Goal: Book appointment/travel/reservation

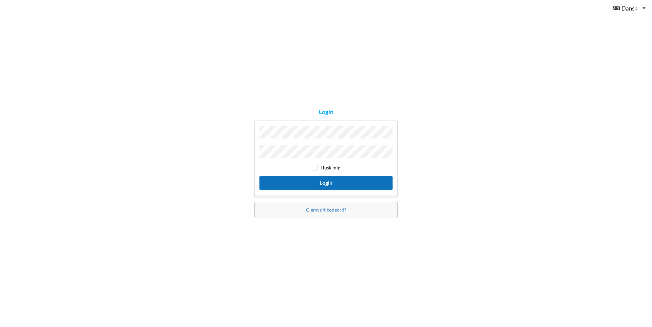
click at [296, 183] on button "Login" at bounding box center [326, 183] width 133 height 14
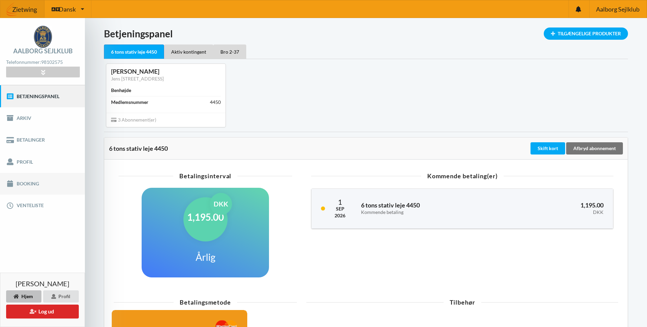
click at [23, 185] on link "Booking" at bounding box center [42, 184] width 85 height 22
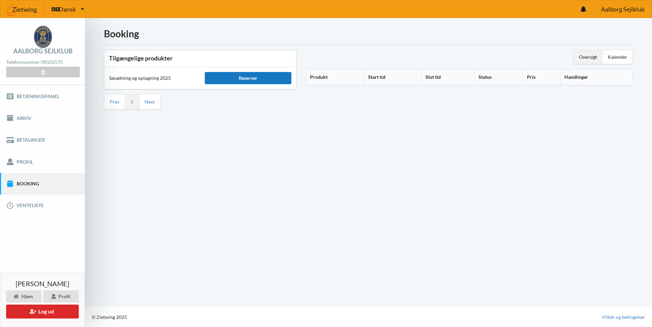
click at [250, 80] on div "Reserver" at bounding box center [248, 78] width 86 height 12
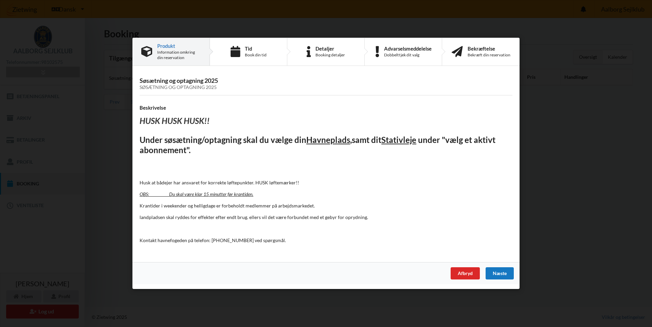
click at [499, 273] on div "Næste" at bounding box center [500, 274] width 28 height 12
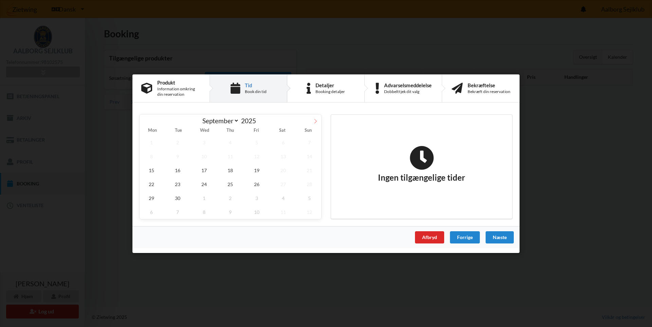
click at [317, 122] on icon at bounding box center [315, 121] width 5 height 5
click at [144, 121] on icon at bounding box center [145, 121] width 5 height 5
click at [146, 121] on icon at bounding box center [145, 121] width 5 height 5
click at [259, 186] on span "26" at bounding box center [257, 184] width 24 height 14
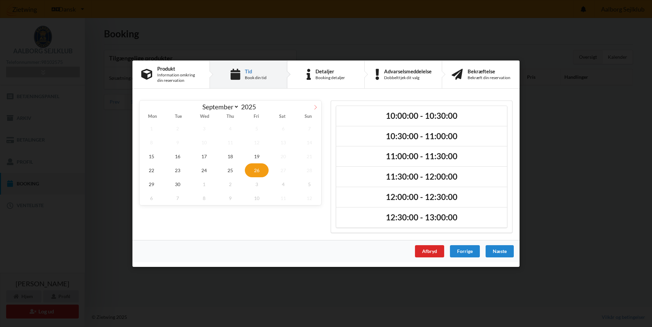
click at [315, 106] on icon at bounding box center [315, 107] width 5 height 5
select select "9"
click at [281, 129] on span "4" at bounding box center [283, 128] width 24 height 14
click at [308, 130] on span "5" at bounding box center [310, 128] width 24 height 14
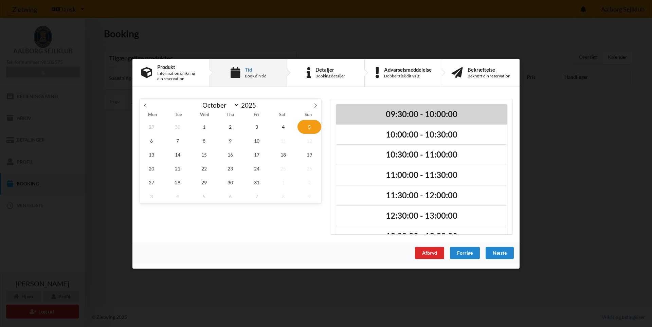
click at [405, 111] on h2 "09:30:00 - 10:00:00" at bounding box center [421, 114] width 161 height 11
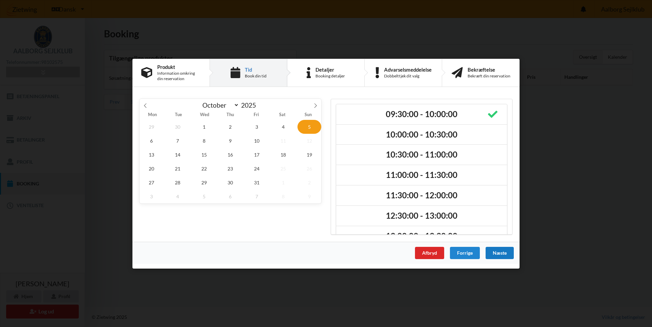
click at [501, 254] on div "Næste" at bounding box center [500, 253] width 28 height 12
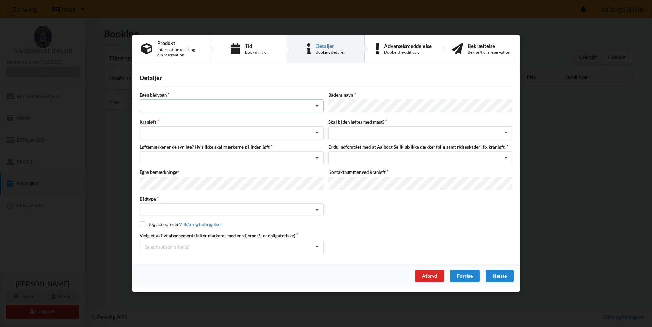
click at [250, 109] on div "Intet valg ja nej" at bounding box center [232, 106] width 184 height 13
click at [245, 147] on div "nej" at bounding box center [231, 144] width 183 height 13
click at [239, 136] on div "Søsætning Optagning" at bounding box center [232, 133] width 184 height 13
click at [235, 162] on div "Optagning" at bounding box center [231, 158] width 183 height 13
click at [236, 158] on div "Nej, jeg kontakter havnekontoret inden løft og får dem sat på Ja, mine mærker e…" at bounding box center [232, 158] width 184 height 13
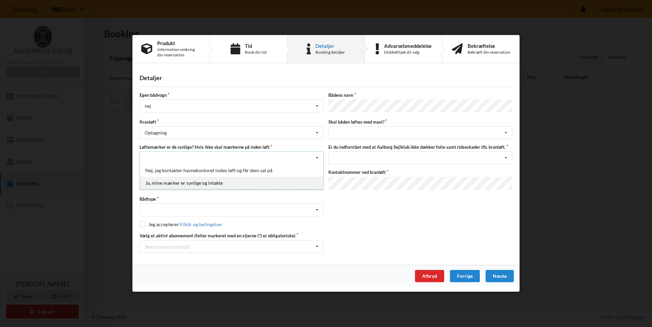
click at [232, 184] on div "Ja, mine mærker er synlige og intakte" at bounding box center [231, 183] width 183 height 13
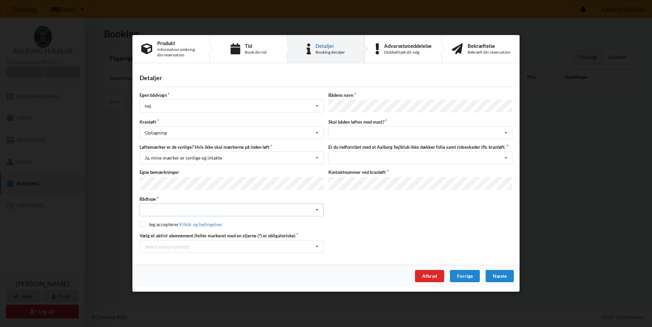
click at [226, 208] on div "Intet valgt Sejlbåd Motorbåd Motorsejler [PERSON_NAME]" at bounding box center [232, 210] width 184 height 13
click at [206, 235] on div "Sejlbåd" at bounding box center [231, 235] width 183 height 13
click at [140, 223] on input "checkbox" at bounding box center [143, 225] width 6 height 6
checkbox input "true"
click at [155, 244] on div "Select subscription(s)" at bounding box center [167, 247] width 45 height 6
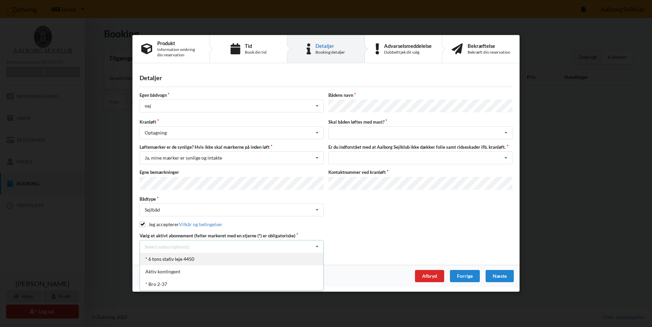
click at [161, 258] on div "* 6 tons stativ leje 4450" at bounding box center [231, 259] width 183 height 13
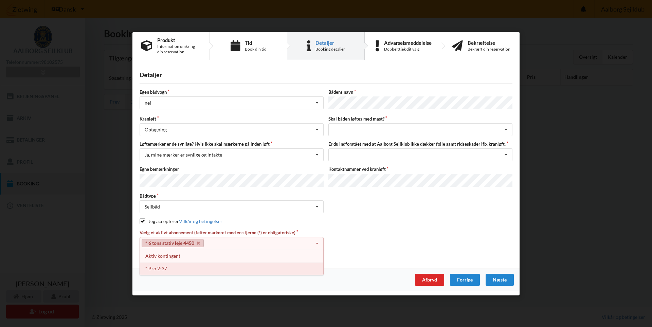
click at [169, 266] on div "* Bro 2-37" at bounding box center [231, 268] width 183 height 13
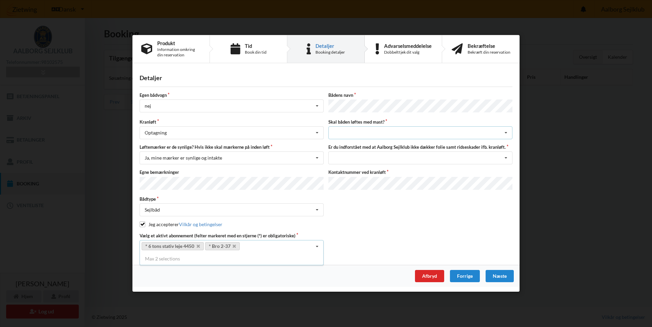
click at [370, 133] on div "intet valg ja nej" at bounding box center [421, 133] width 184 height 13
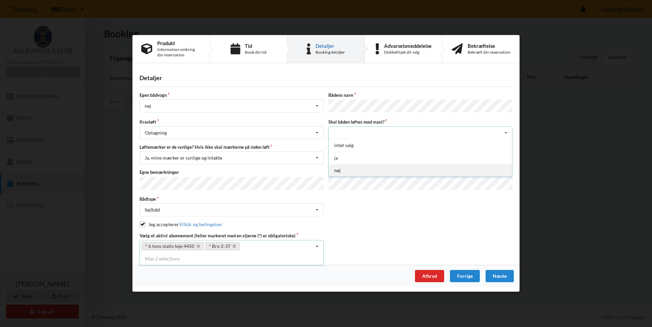
click at [356, 168] on div "nej" at bounding box center [420, 170] width 183 height 13
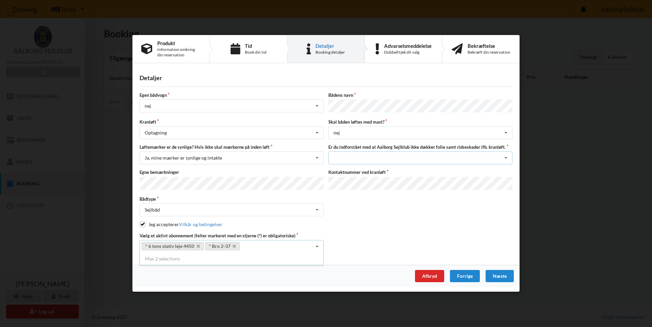
click at [363, 157] on div "Jeg har tæpper med og tager selv ansvaret for eventuelle folie samt ridseskader…" at bounding box center [421, 158] width 184 height 13
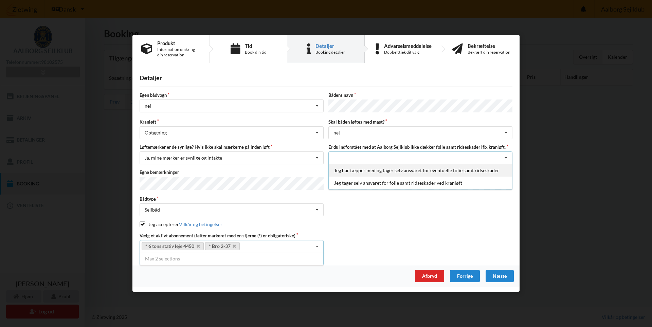
click at [359, 169] on div "Jeg har tæpper med og tager selv ansvaret for eventuelle folie samt ridseskader" at bounding box center [420, 170] width 183 height 13
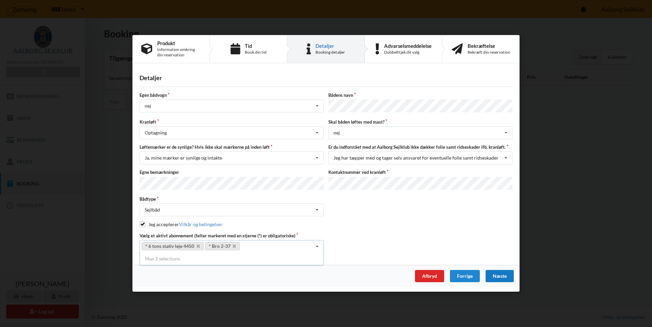
click at [502, 274] on div "Næste" at bounding box center [500, 276] width 28 height 12
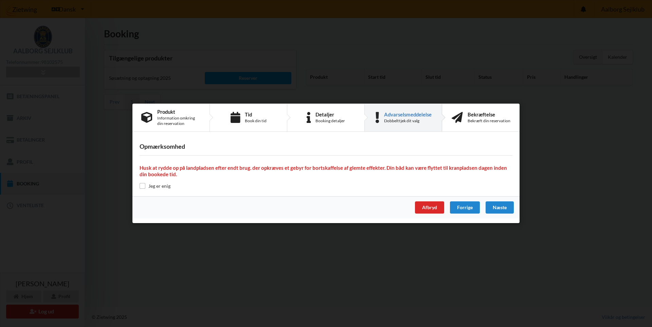
click at [159, 187] on label "Jeg er enig" at bounding box center [155, 186] width 31 height 6
click at [144, 186] on input "checkbox" at bounding box center [143, 186] width 6 height 6
checkbox input "true"
click at [504, 206] on div "Næste" at bounding box center [500, 208] width 28 height 12
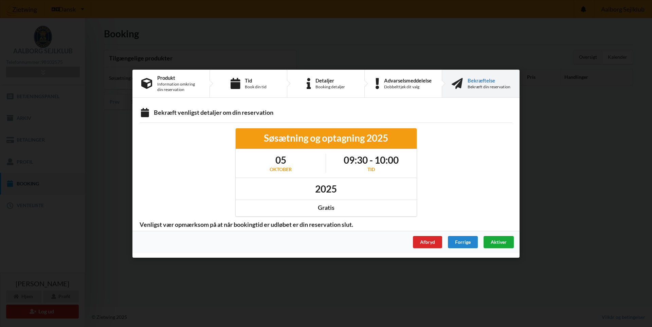
click at [499, 240] on span "Aktiver" at bounding box center [499, 242] width 16 height 6
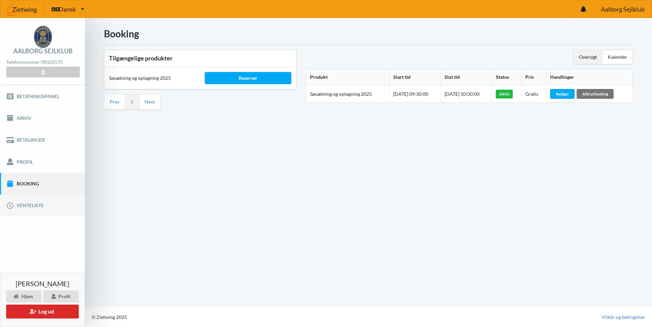
click at [25, 207] on link "Venteliste" at bounding box center [42, 206] width 85 height 22
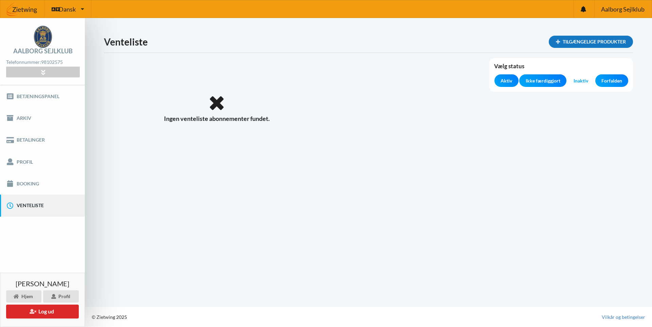
click at [578, 48] on div "Tilgængelige produkter" at bounding box center [591, 42] width 84 height 12
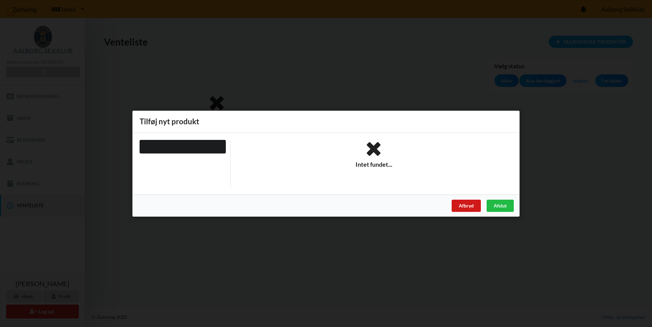
click at [467, 209] on div "Afbryd" at bounding box center [466, 205] width 29 height 12
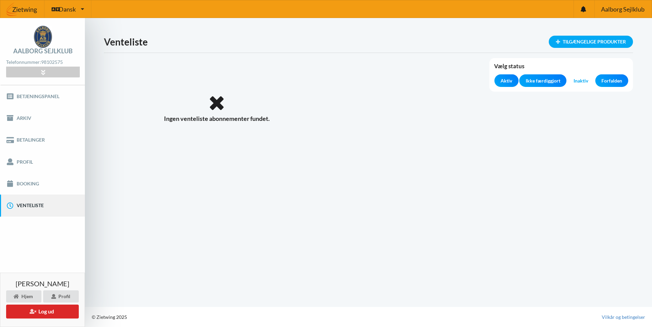
click at [511, 83] on span "Aktiv" at bounding box center [507, 80] width 12 height 7
click at [45, 70] on icon at bounding box center [43, 72] width 8 height 6
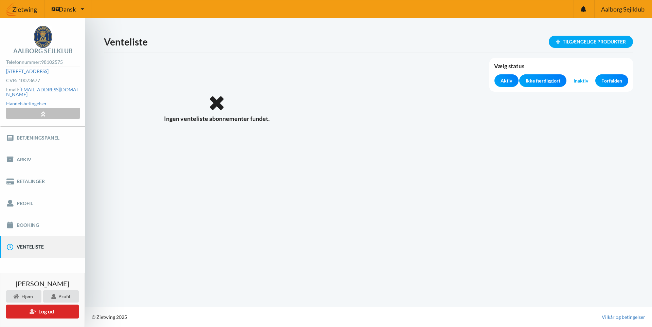
click at [40, 111] on icon at bounding box center [43, 114] width 8 height 6
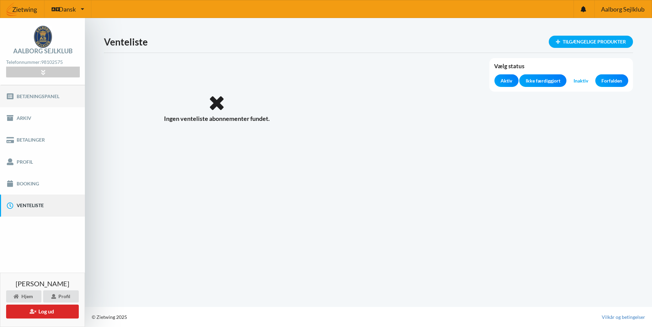
click at [42, 98] on link "Betjeningspanel" at bounding box center [42, 96] width 85 height 22
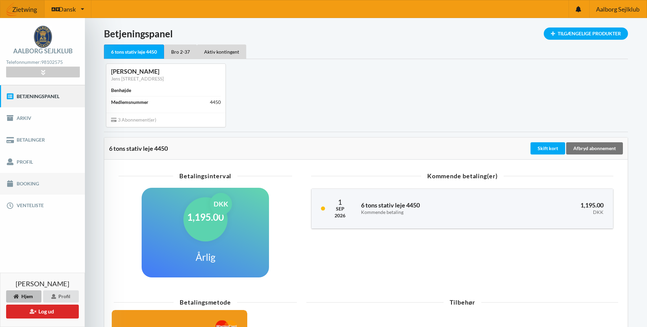
click at [42, 181] on link "Booking" at bounding box center [42, 184] width 85 height 22
